Goal: Check status: Check status

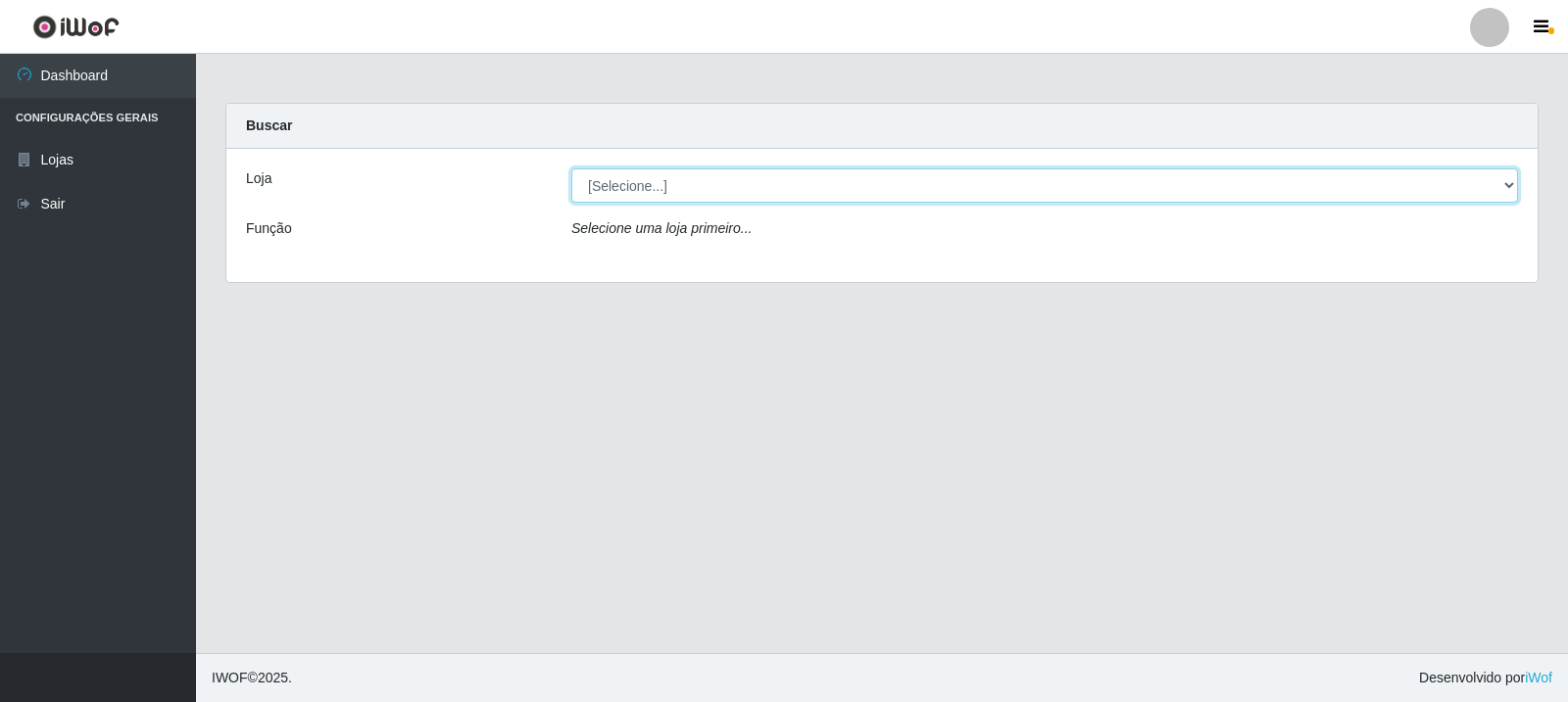
drag, startPoint x: 867, startPoint y: 180, endPoint x: 891, endPoint y: 267, distance: 90.2
click at [867, 180] on select "[Selecione...] Rede Compras Supermercados - LOJA 3" at bounding box center [1044, 185] width 946 height 34
select select "162"
click at [571, 168] on select "[Selecione...] Rede Compras Supermercados - LOJA 3" at bounding box center [1044, 185] width 946 height 34
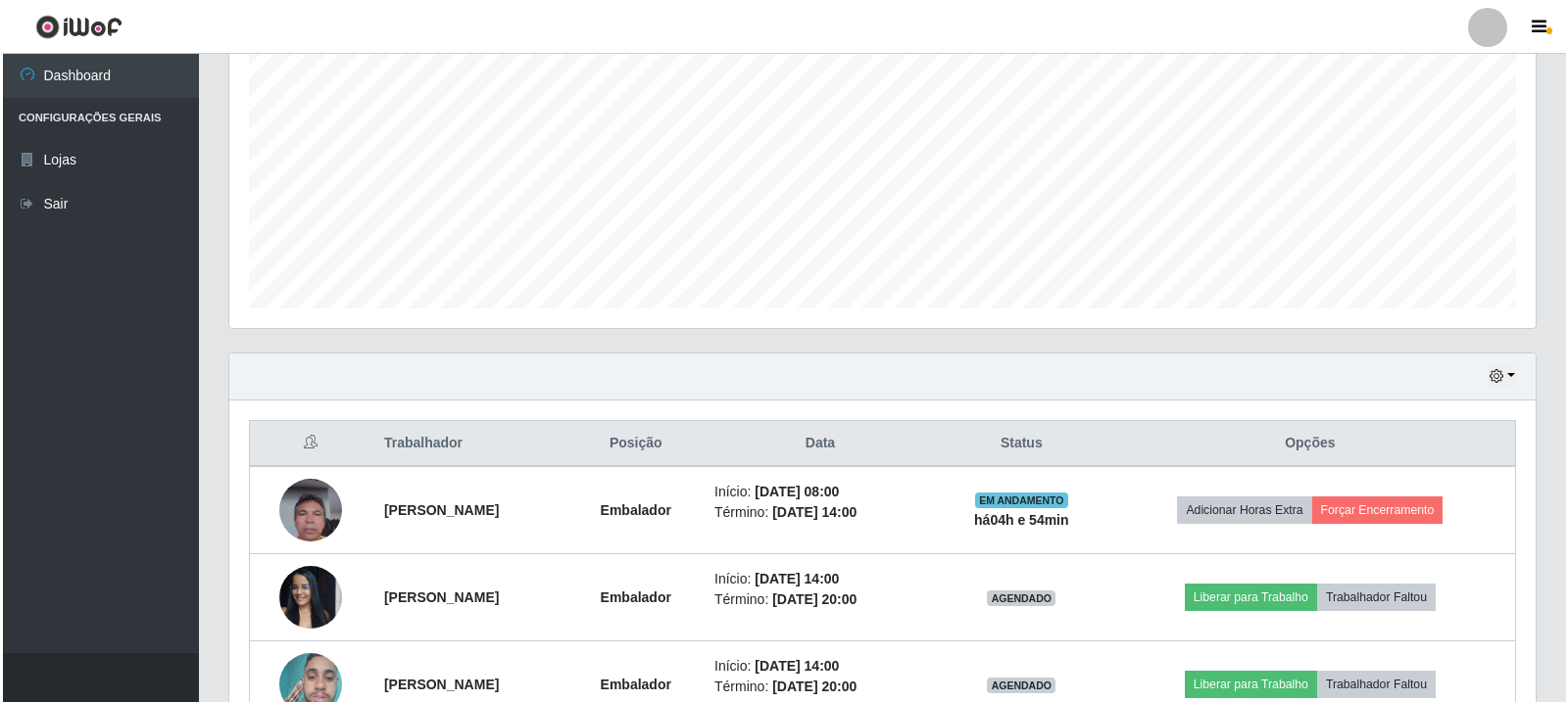
scroll to position [489, 0]
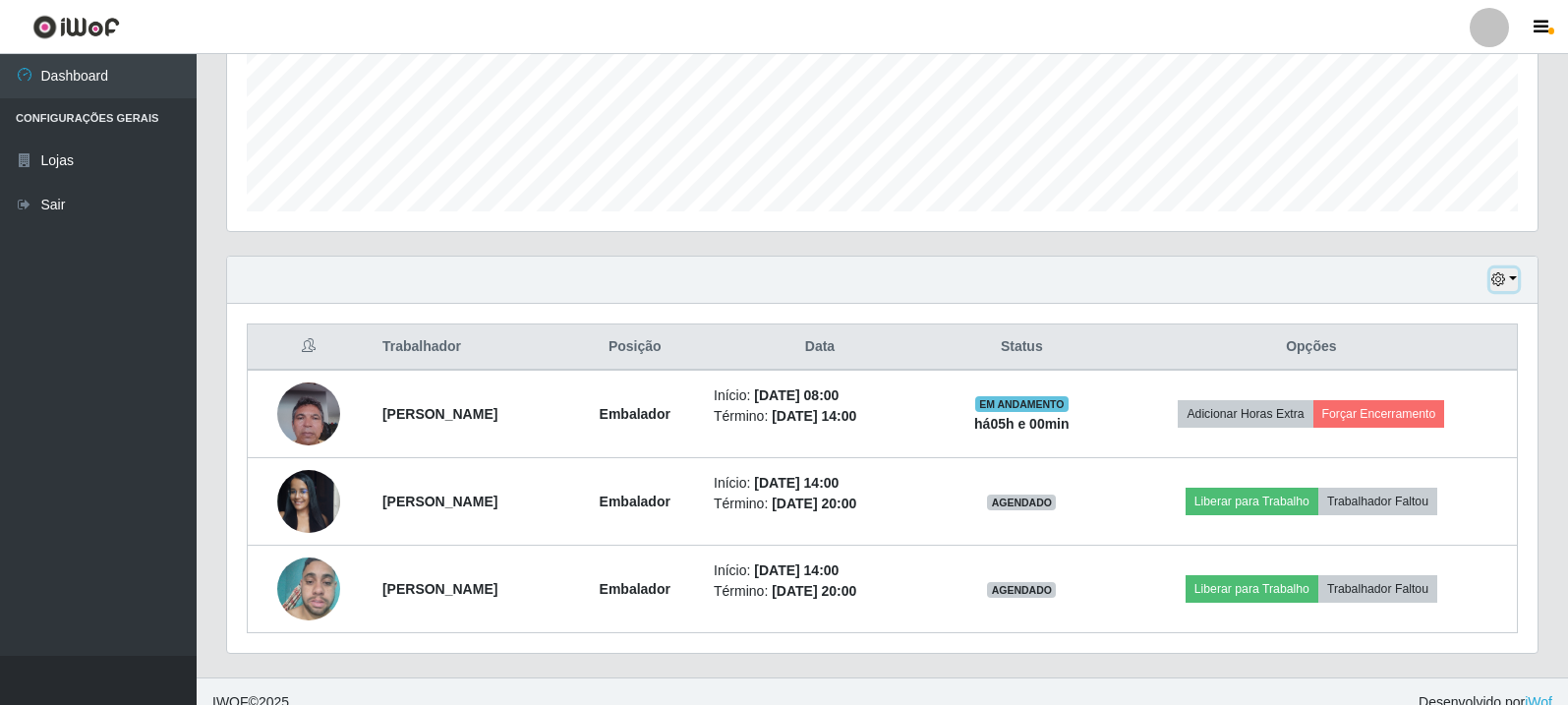
click at [1511, 279] on button "button" at bounding box center [1504, 280] width 28 height 23
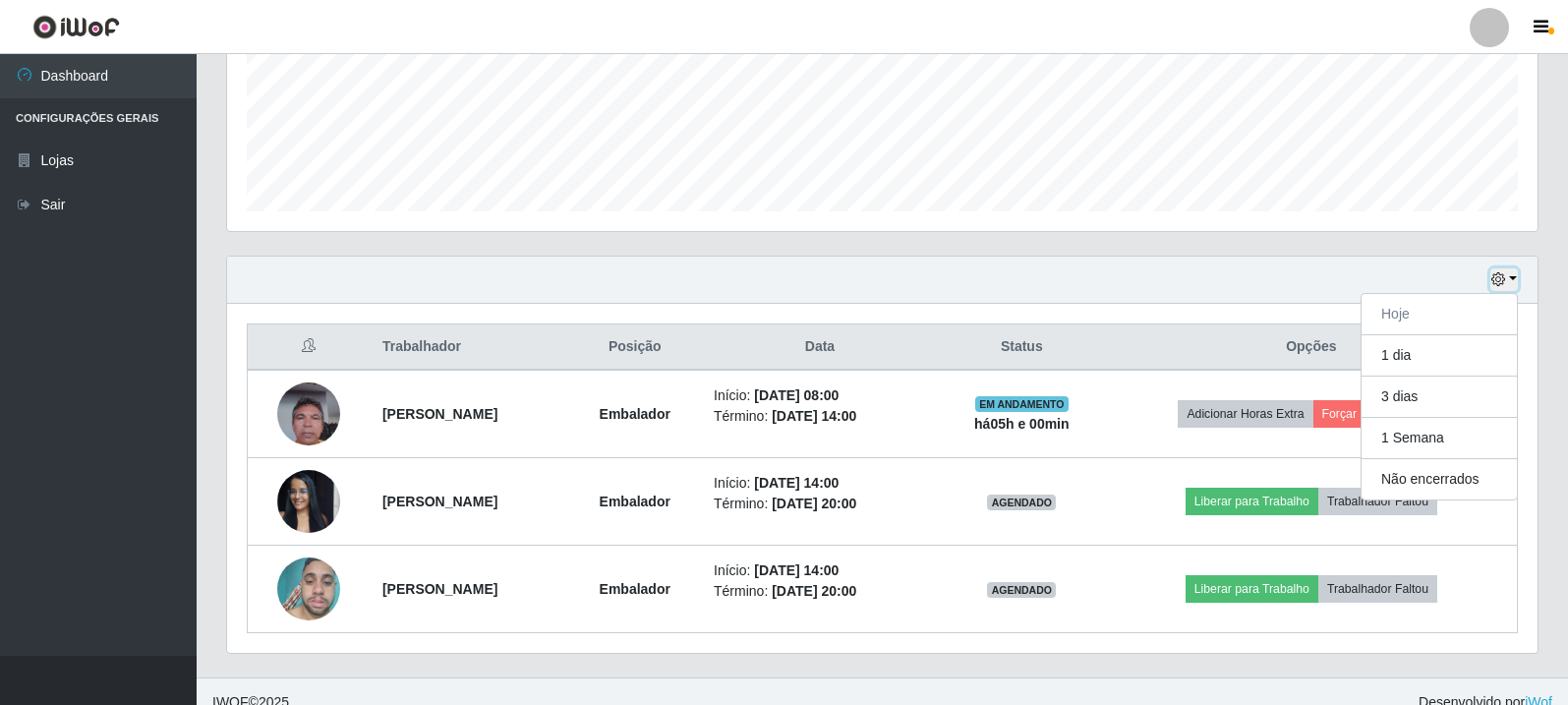
click at [1511, 279] on button "button" at bounding box center [1504, 280] width 28 height 23
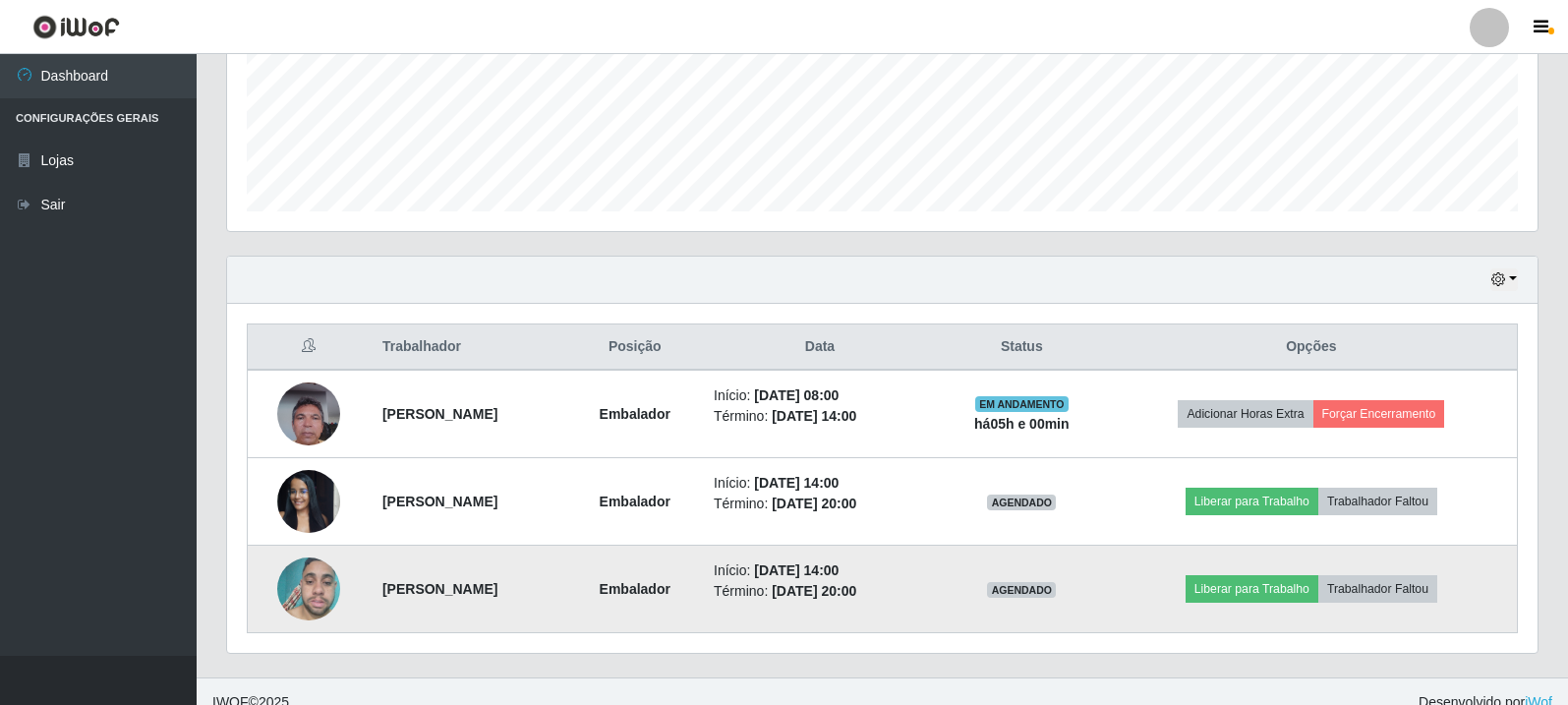
click at [277, 591] on img at bounding box center [308, 590] width 63 height 84
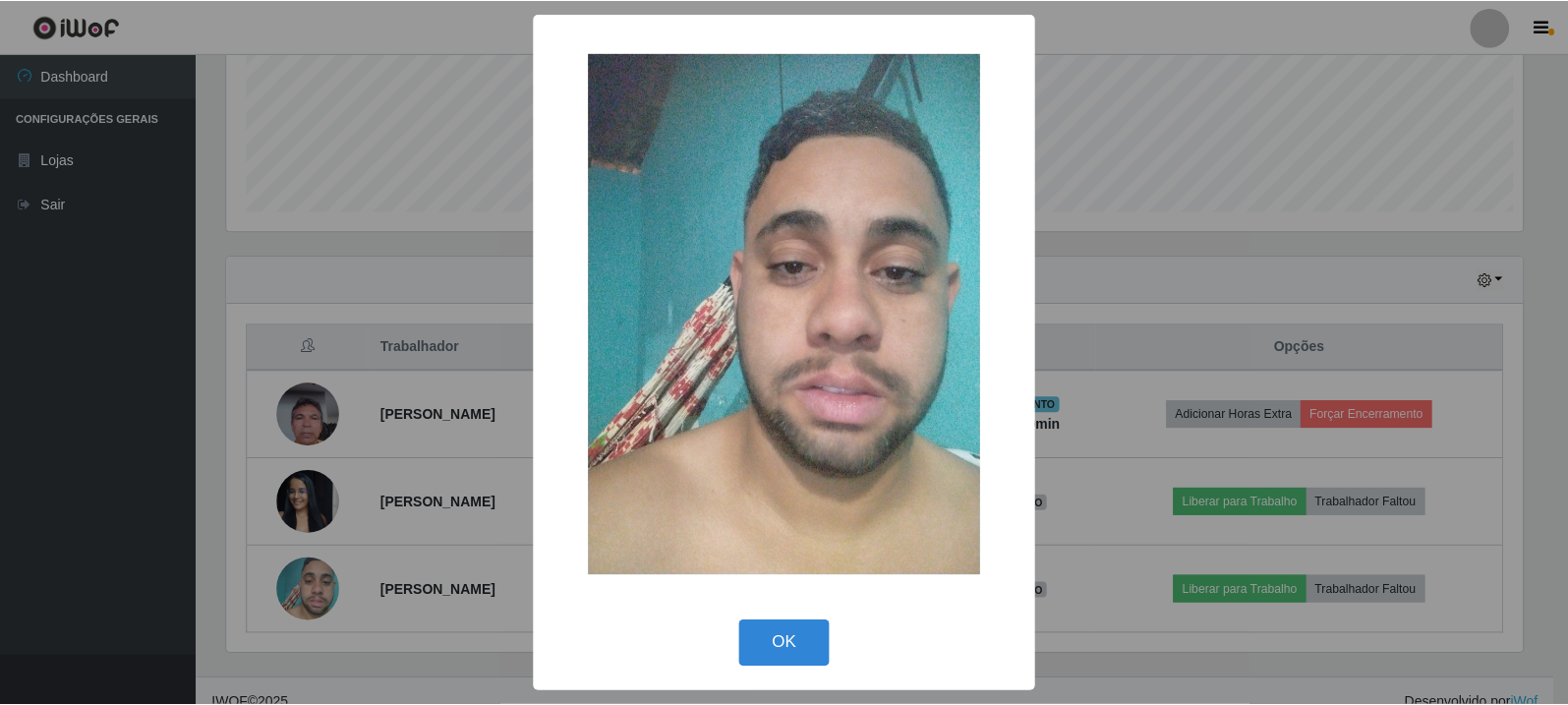
scroll to position [408, 1301]
click at [291, 590] on div "× OK Cancel" at bounding box center [786, 352] width 1573 height 705
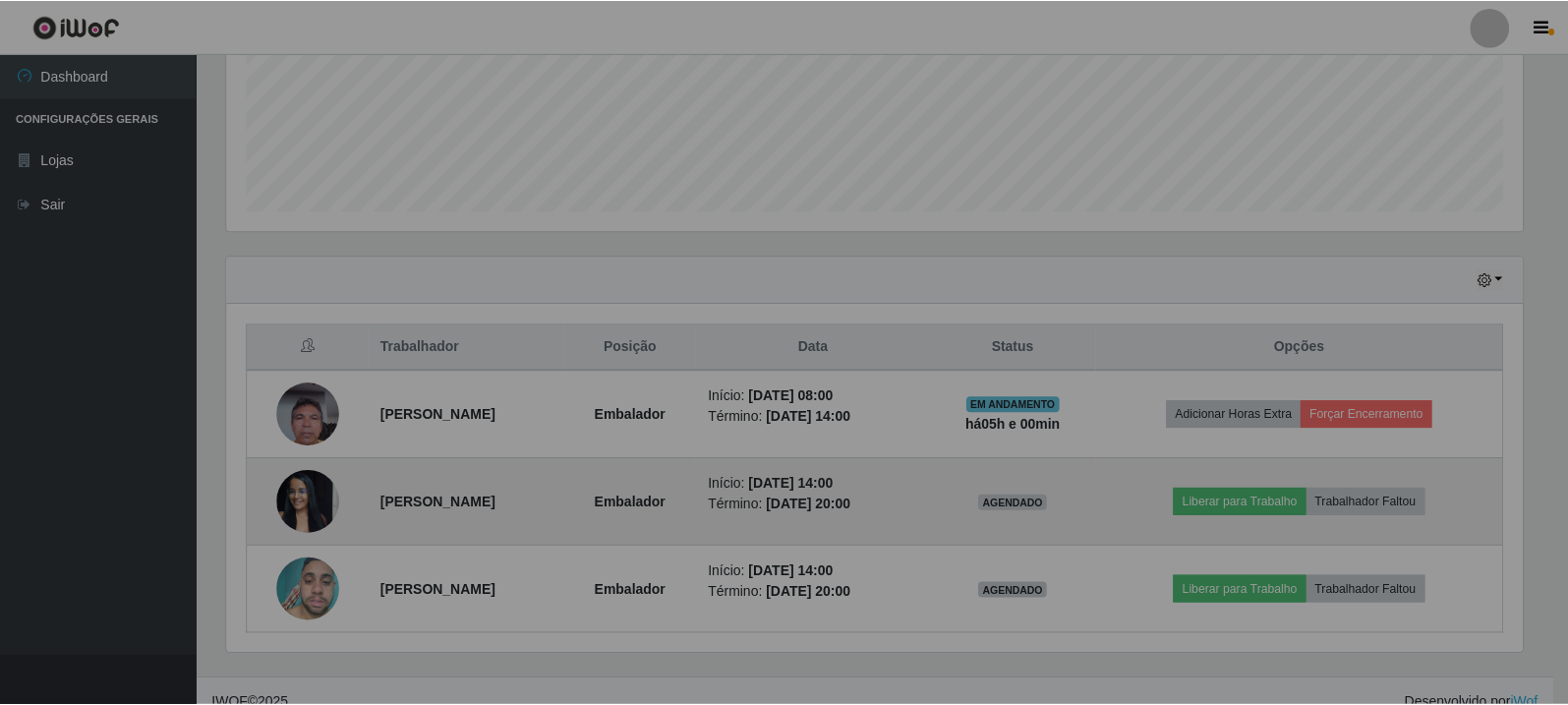
scroll to position [408, 1310]
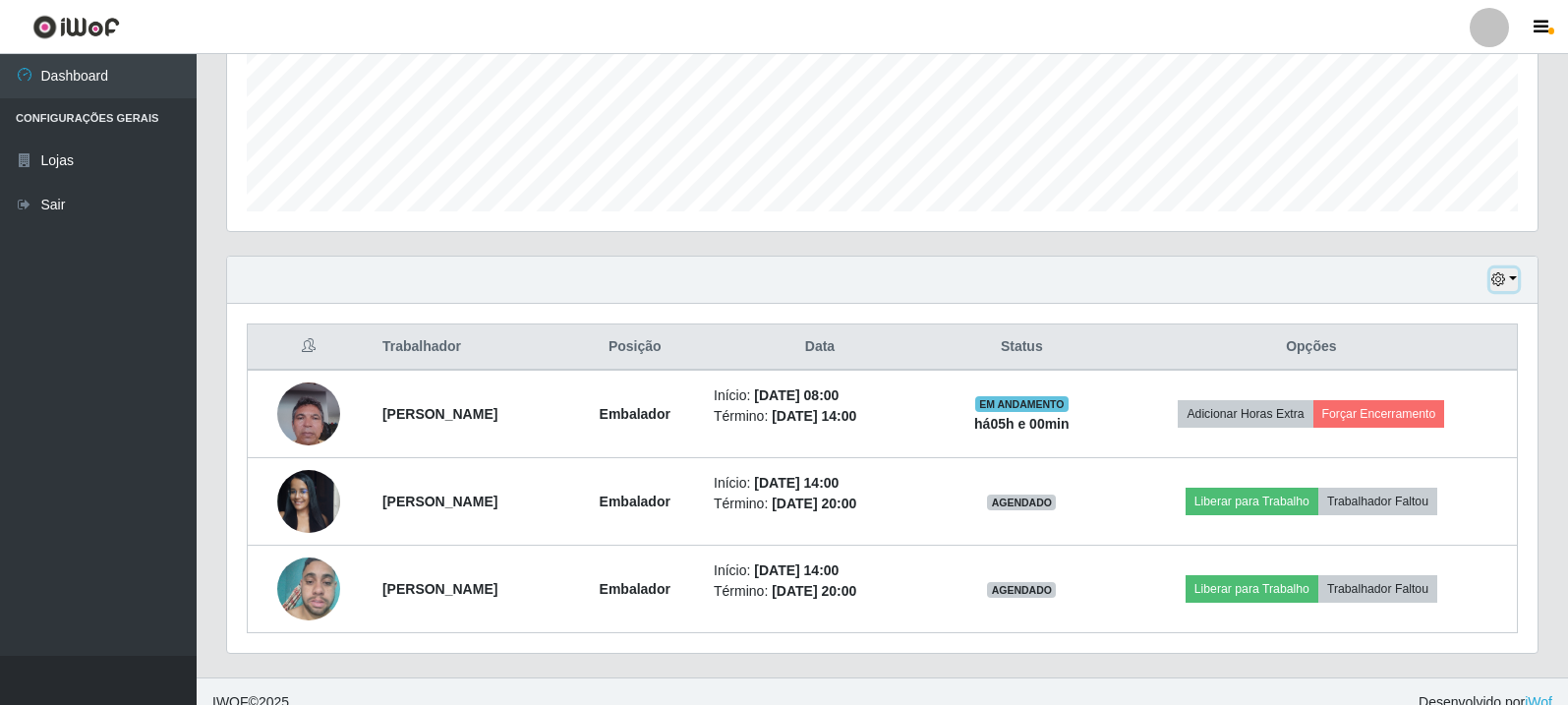
click at [1501, 270] on button "button" at bounding box center [1504, 280] width 28 height 23
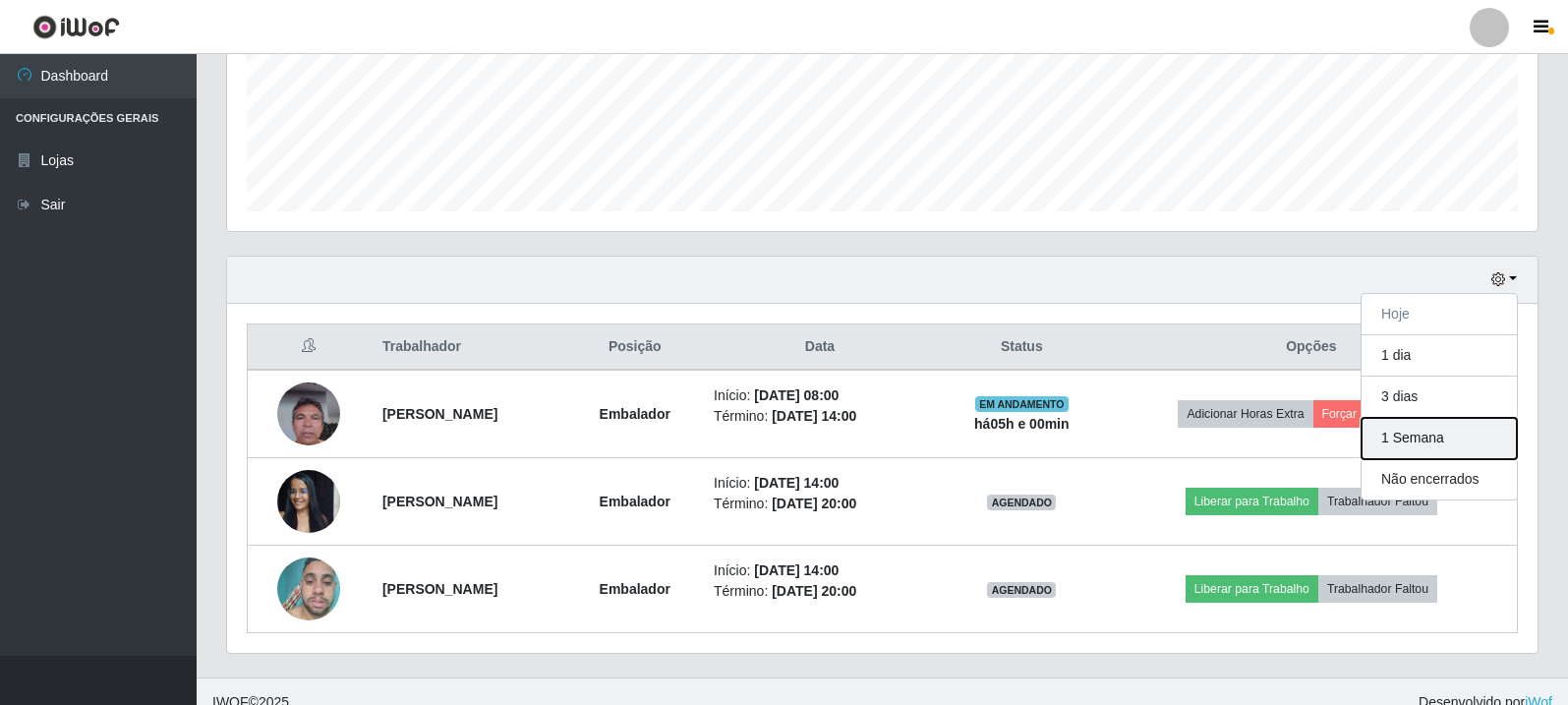
click at [1410, 428] on button "1 Semana" at bounding box center [1439, 438] width 156 height 41
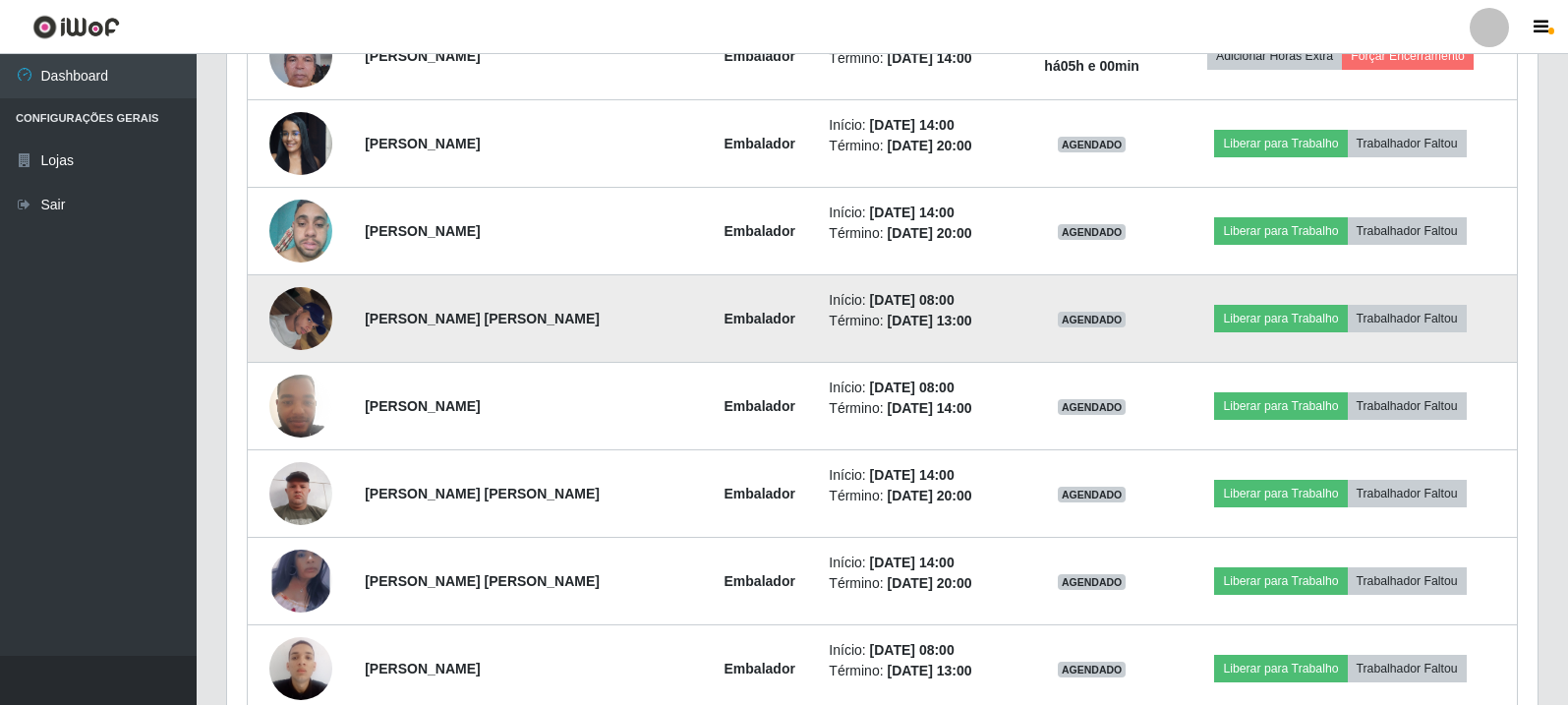
scroll to position [885, 0]
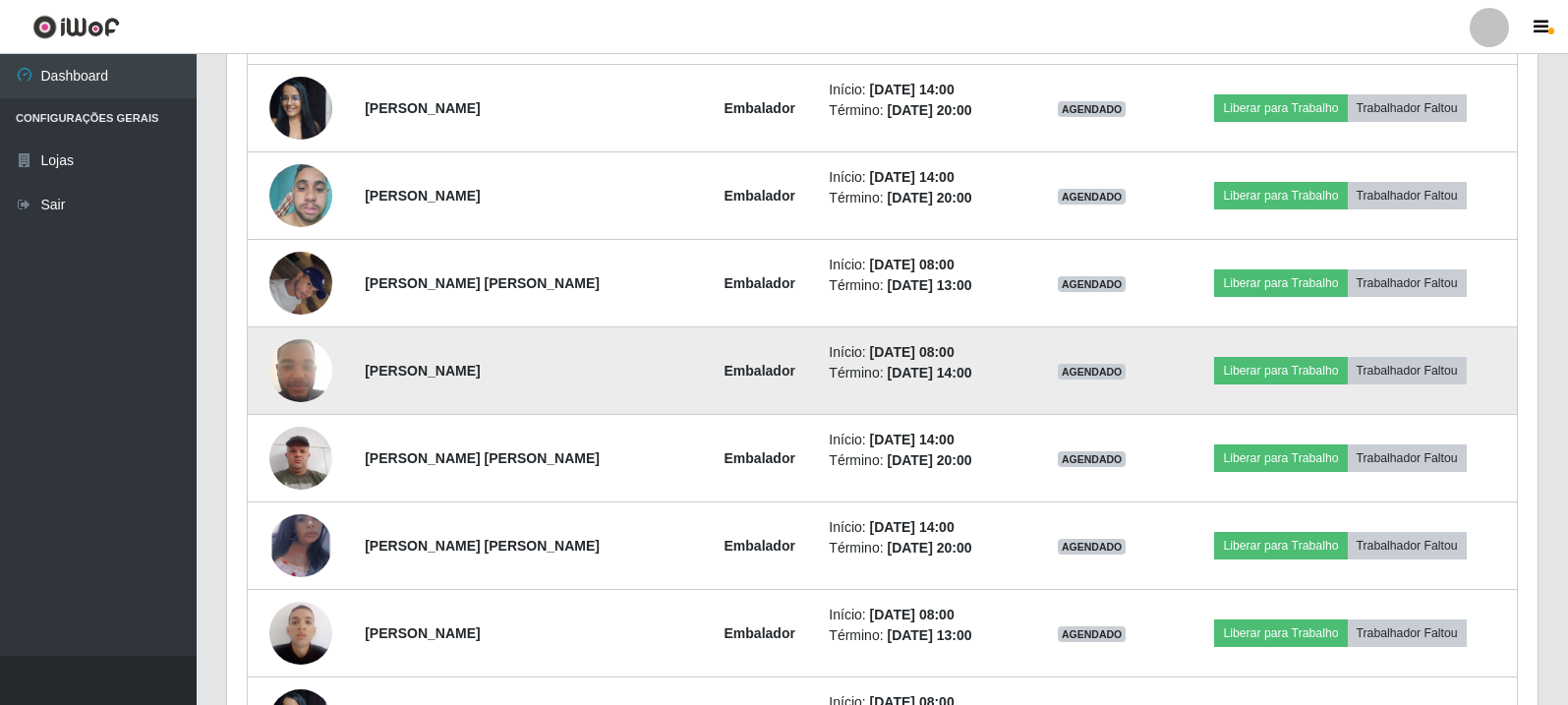
click at [323, 377] on img at bounding box center [300, 370] width 63 height 84
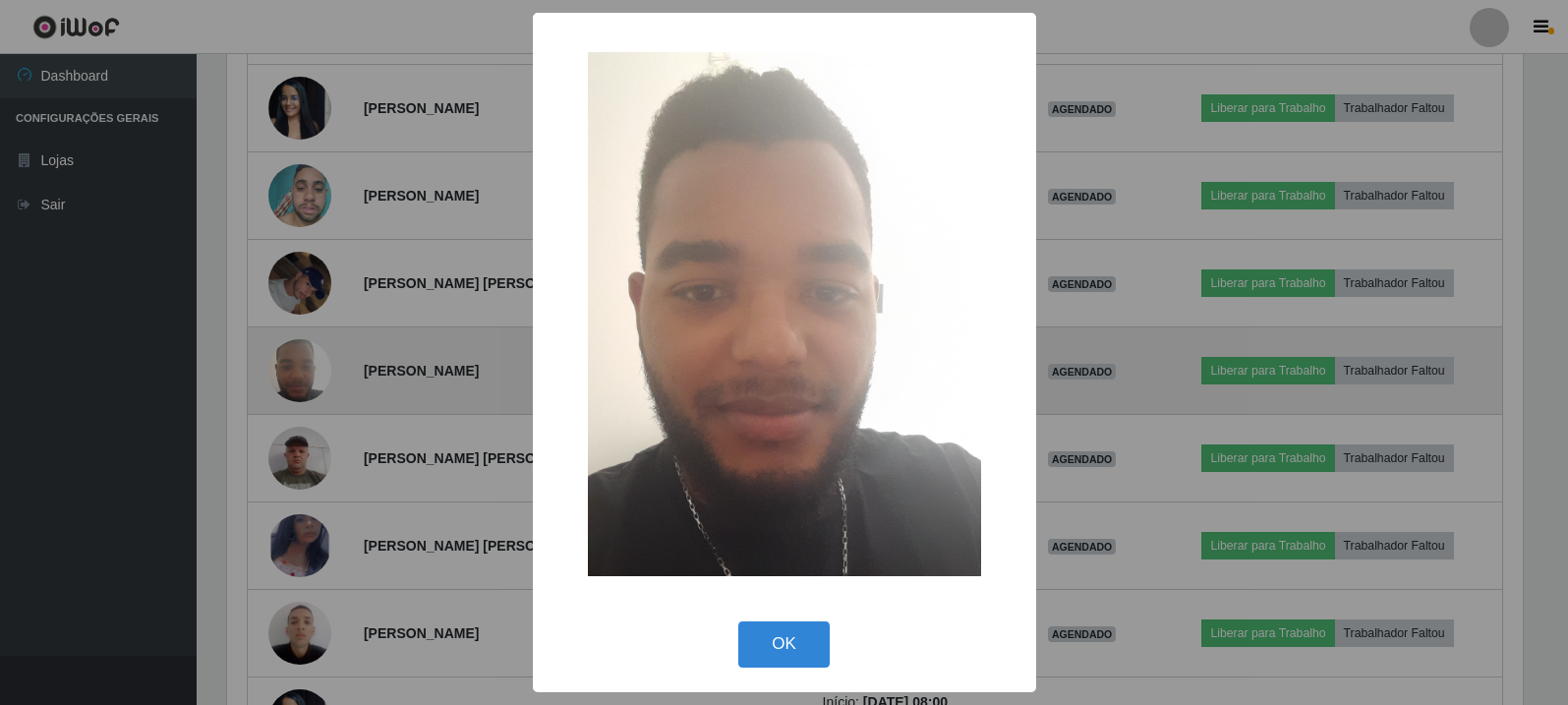
scroll to position [408, 1301]
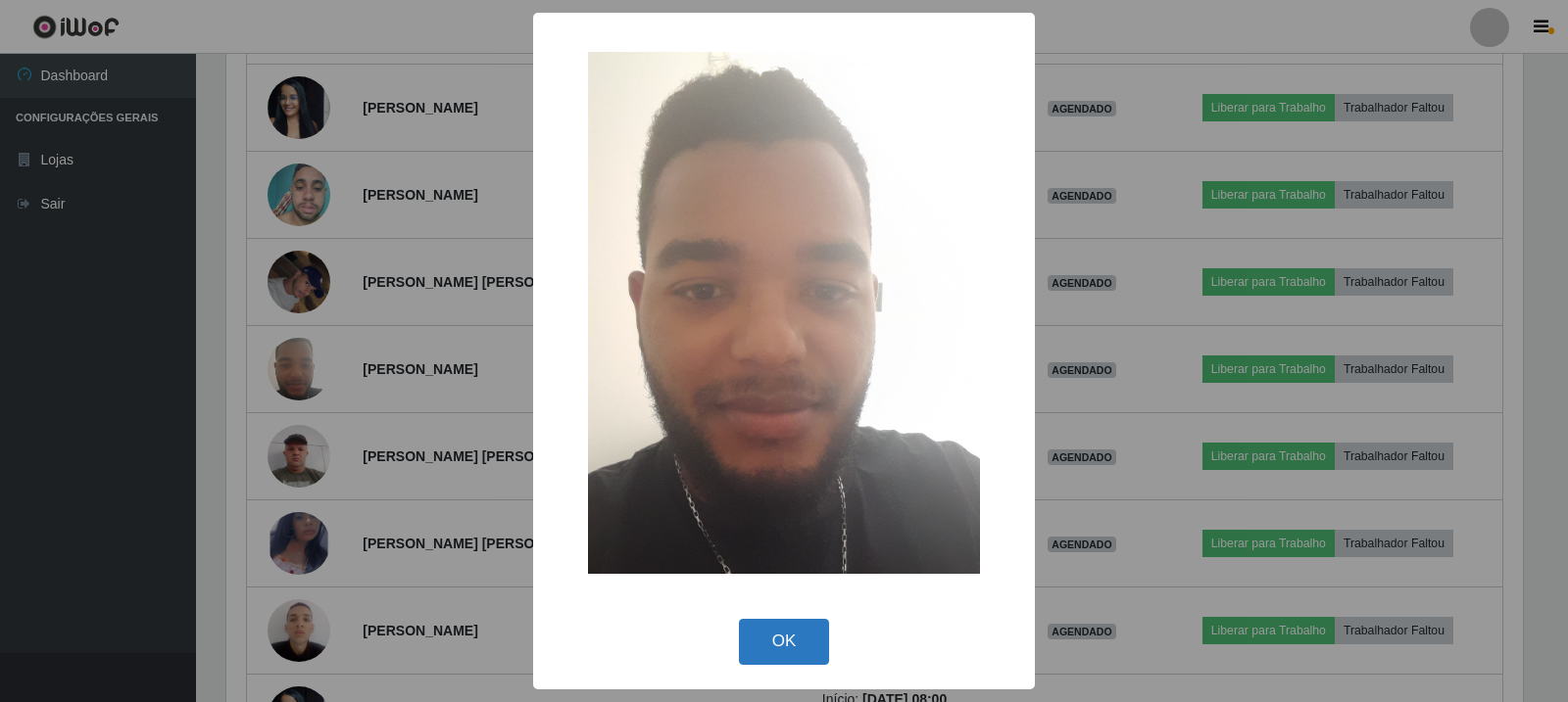
click at [766, 630] on button "OK" at bounding box center [785, 641] width 92 height 46
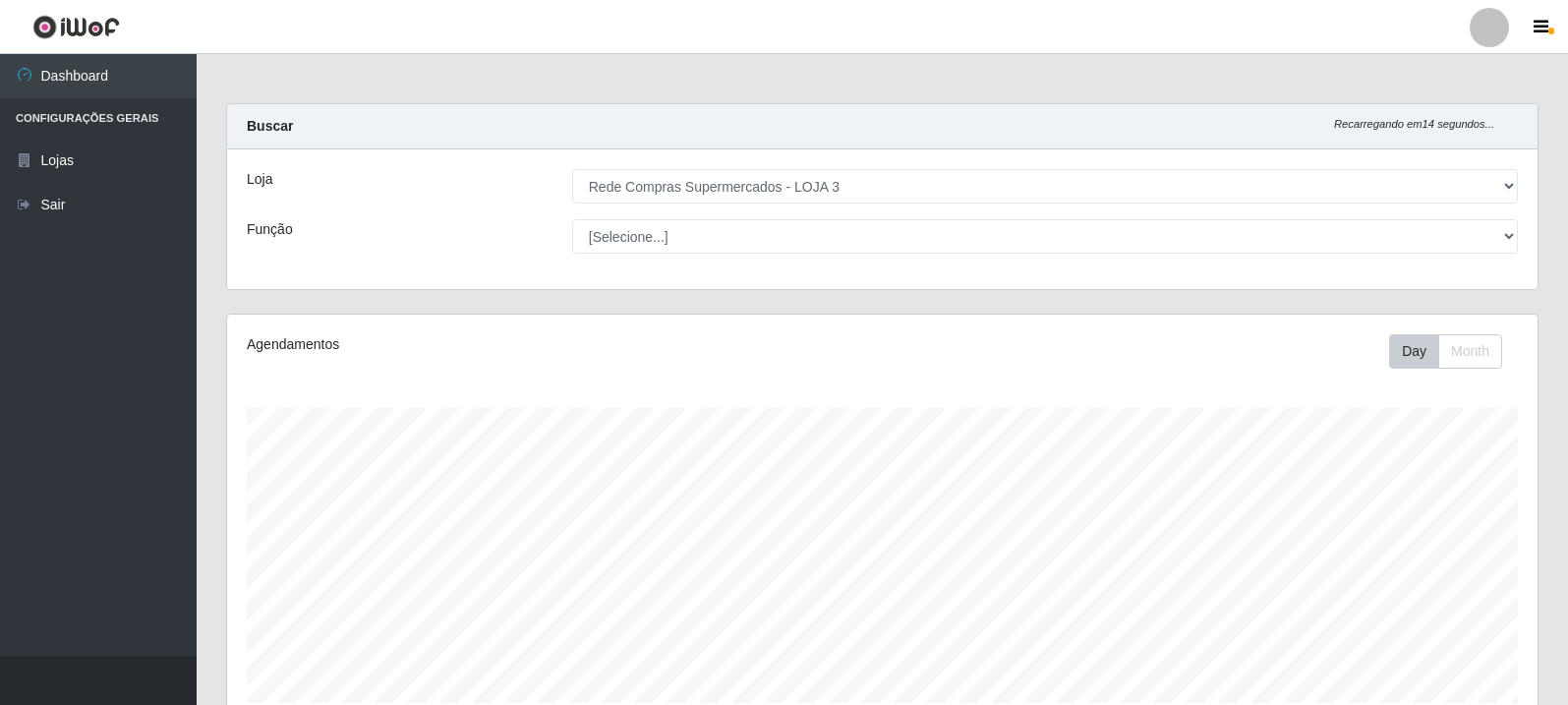
scroll to position [590, 0]
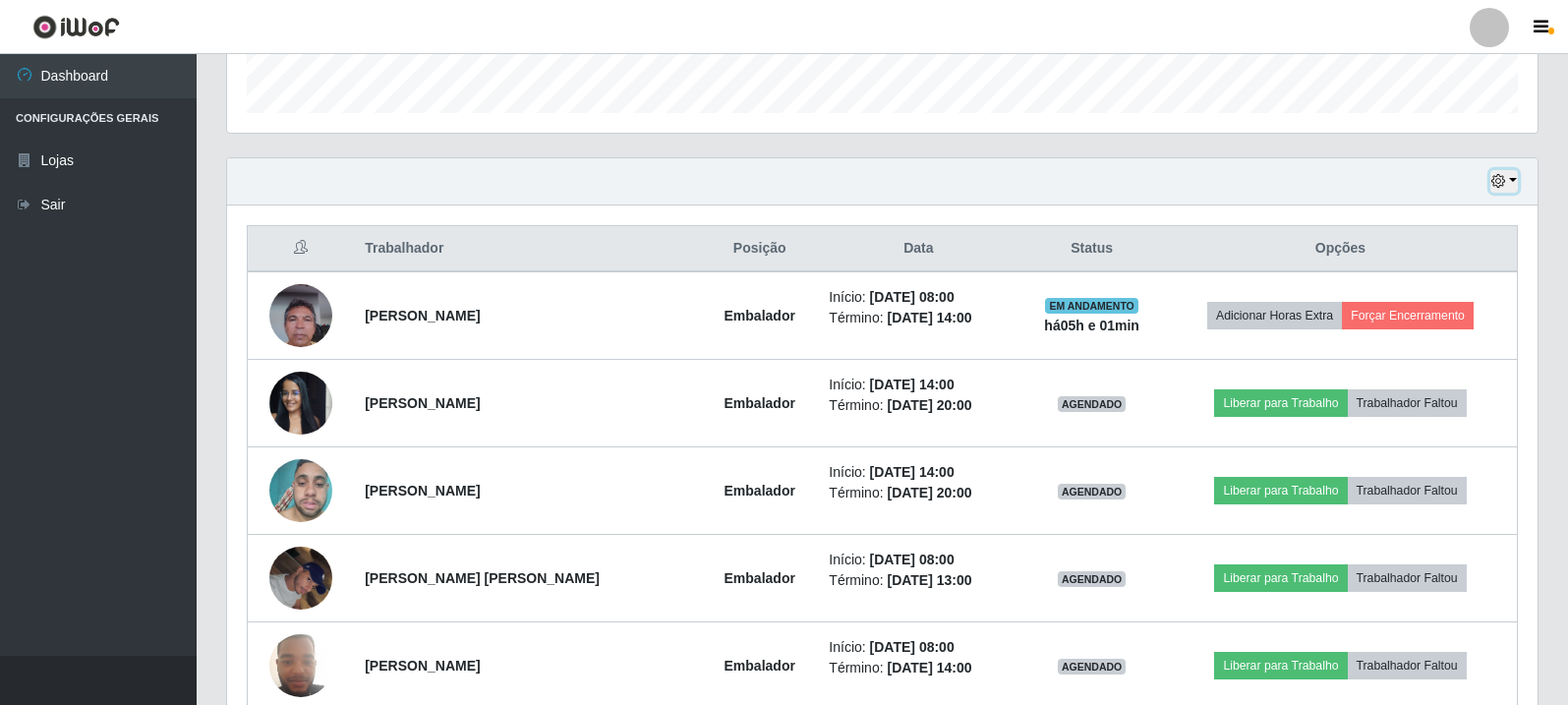
click at [1497, 177] on icon "button" at bounding box center [1498, 181] width 14 height 14
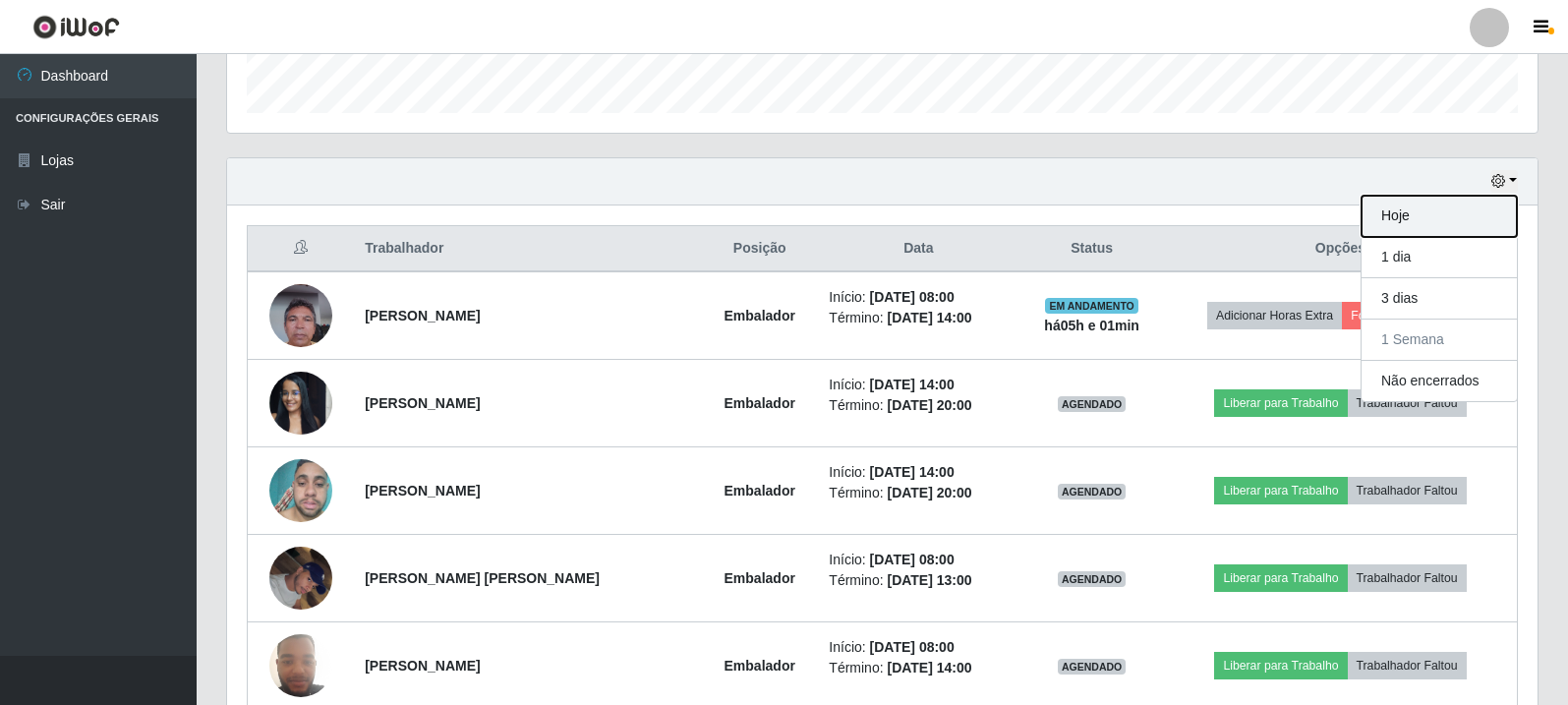
click at [1405, 217] on button "Hoje" at bounding box center [1439, 216] width 156 height 41
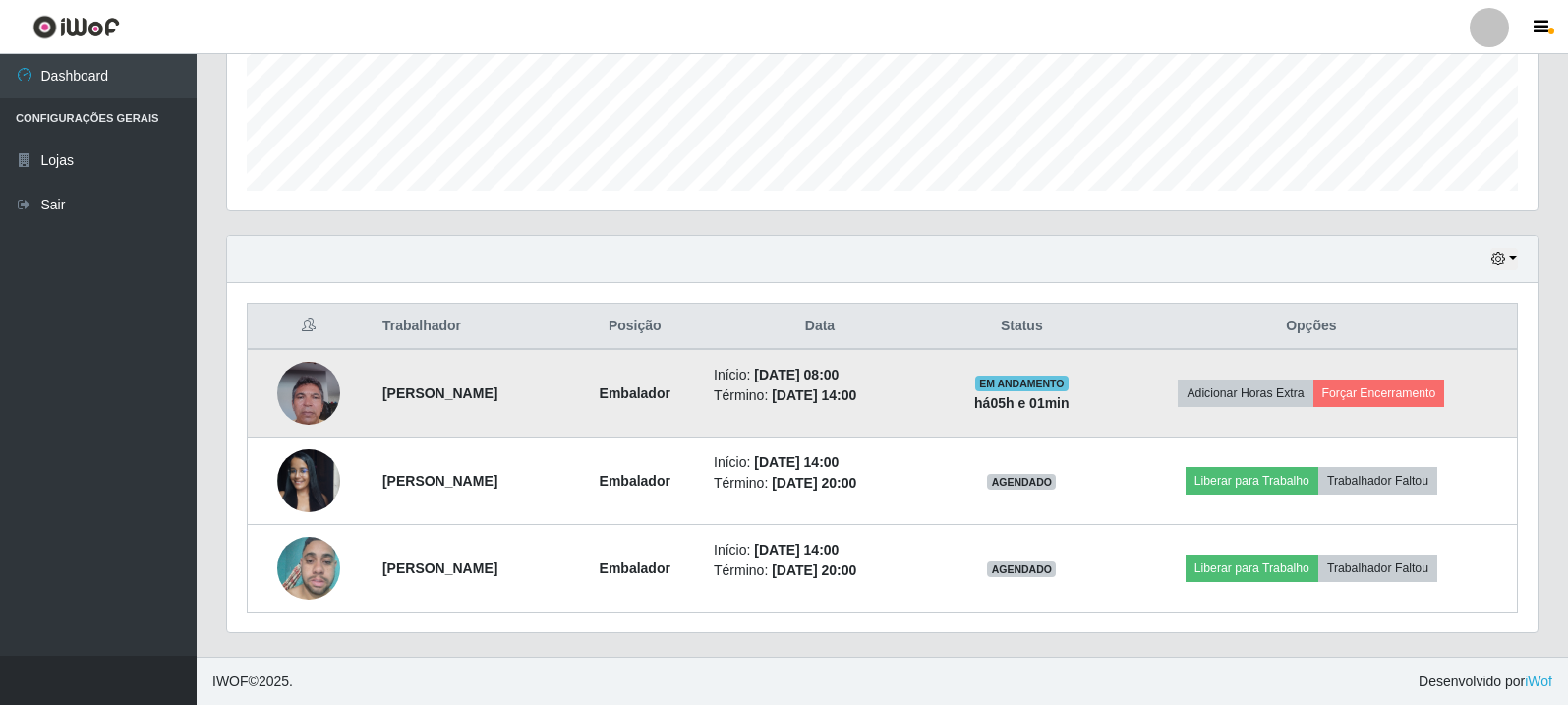
scroll to position [513, 0]
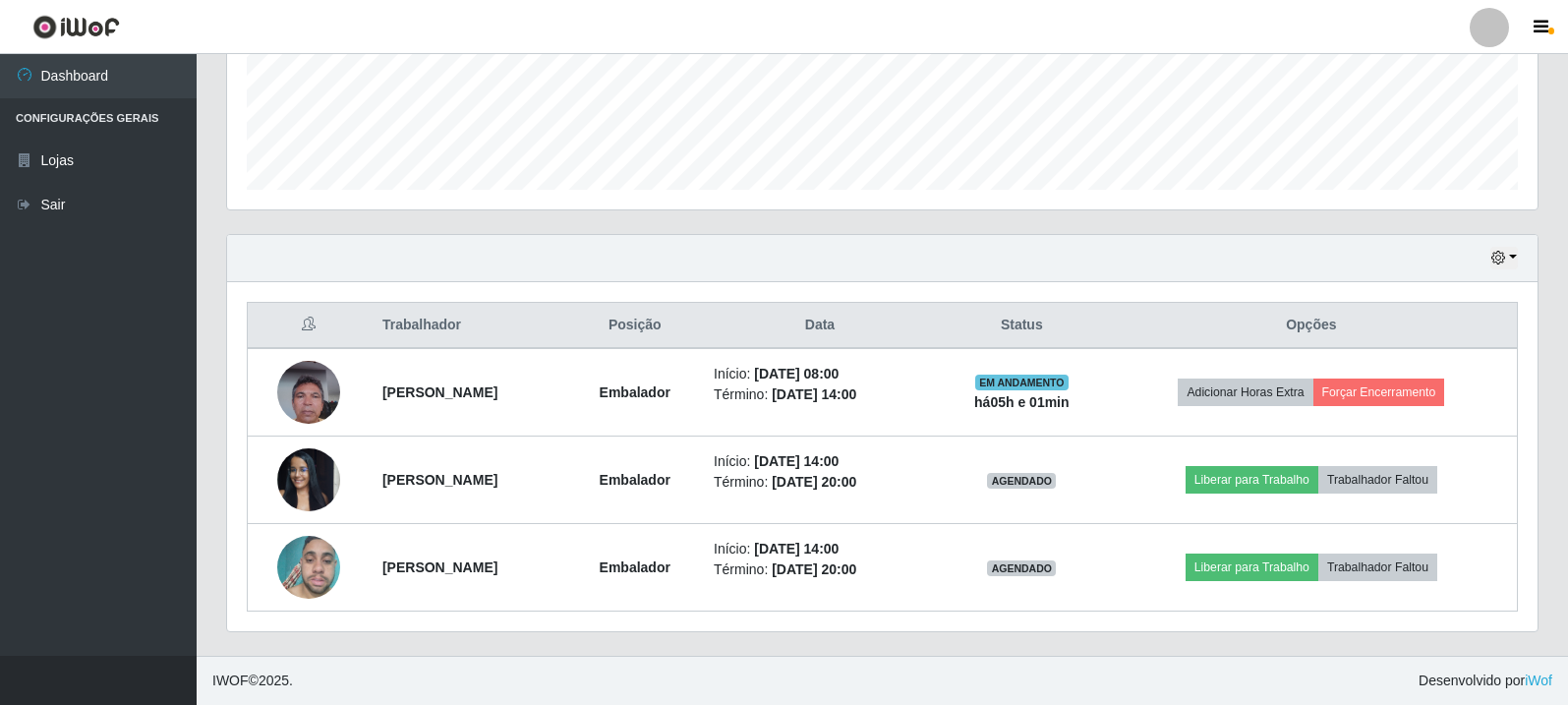
click at [1525, 563] on div "Trabalhador Posição Data Status Opções [PERSON_NAME] Início: [DATE] 08:00 Térmi…" at bounding box center [882, 457] width 1310 height 350
click at [1537, 569] on div "Hoje 1 dia 3 [PERSON_NAME] 1 Semana Não encerrados Trabalhador Posição Data Sta…" at bounding box center [882, 432] width 1312 height 398
